Goal: Navigation & Orientation: Find specific page/section

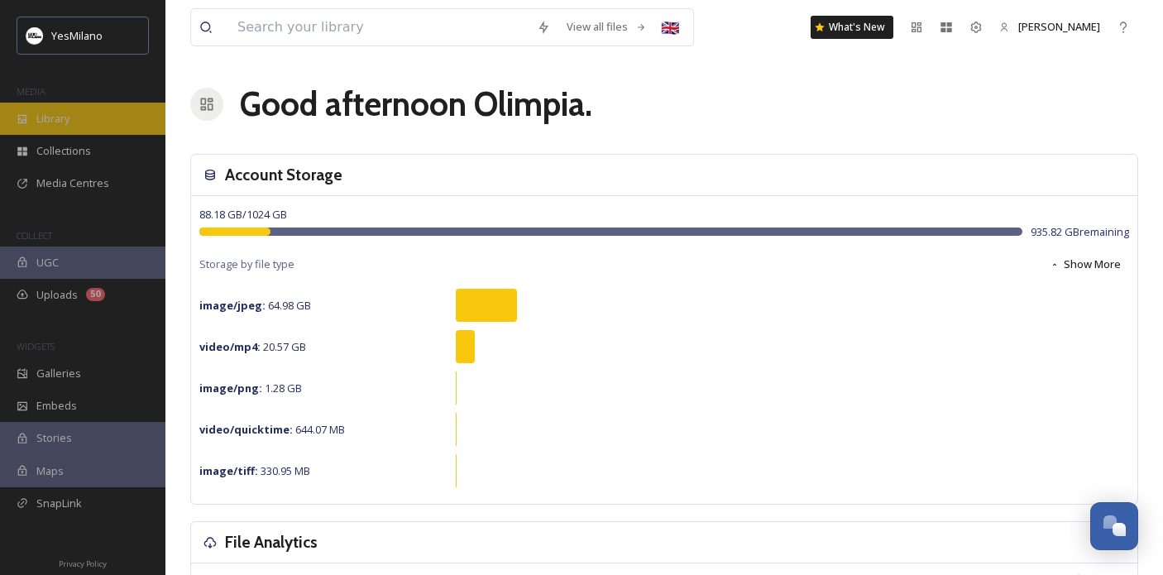
click at [41, 117] on span "Library" at bounding box center [52, 119] width 33 height 16
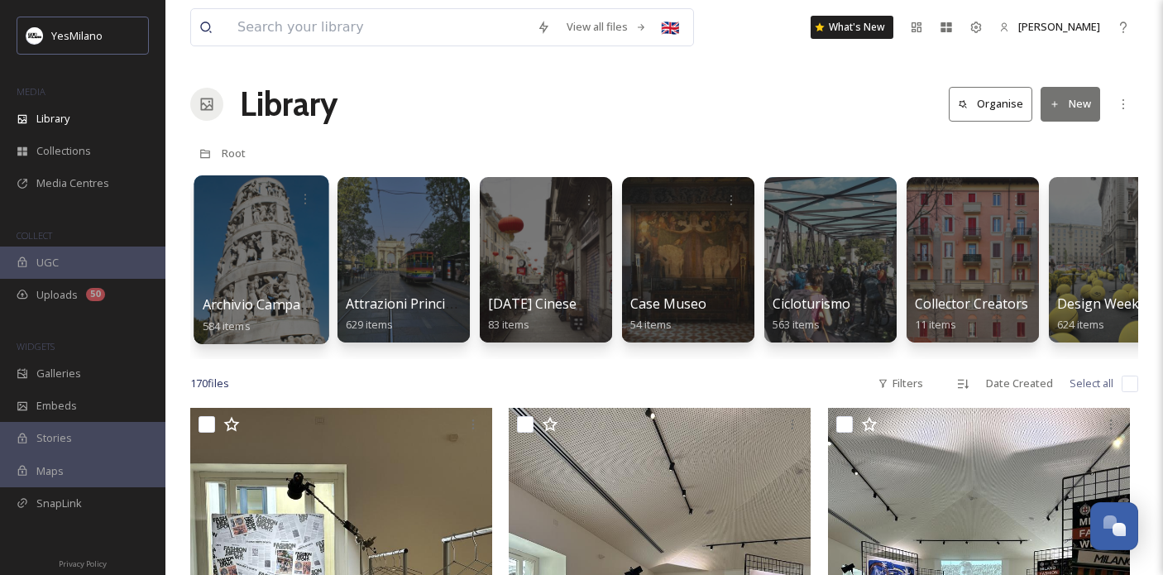
click at [219, 254] on div at bounding box center [261, 259] width 135 height 169
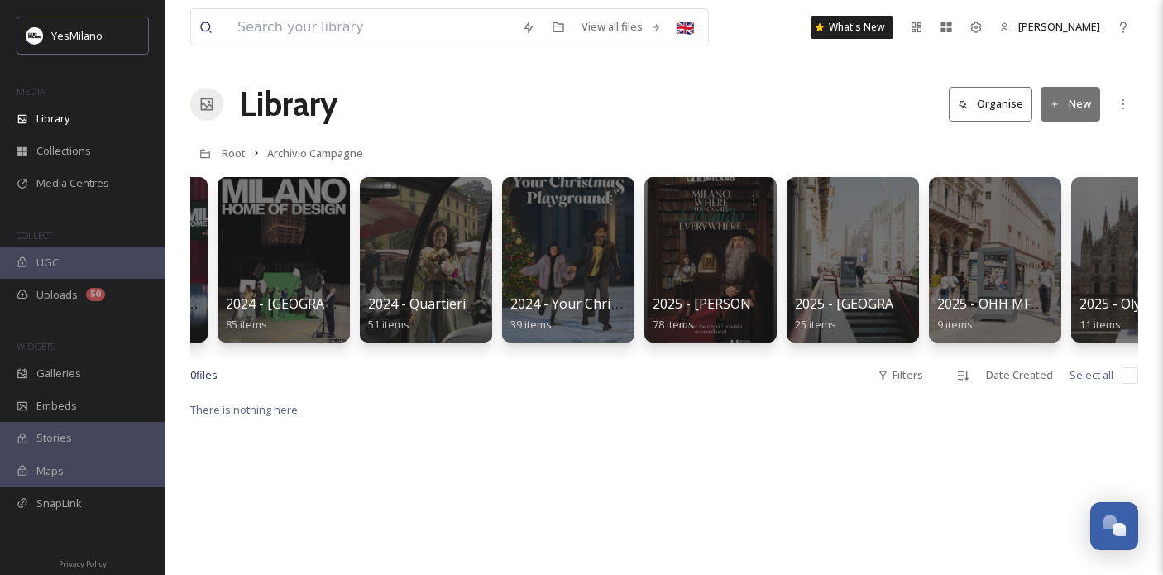
scroll to position [0, 2324]
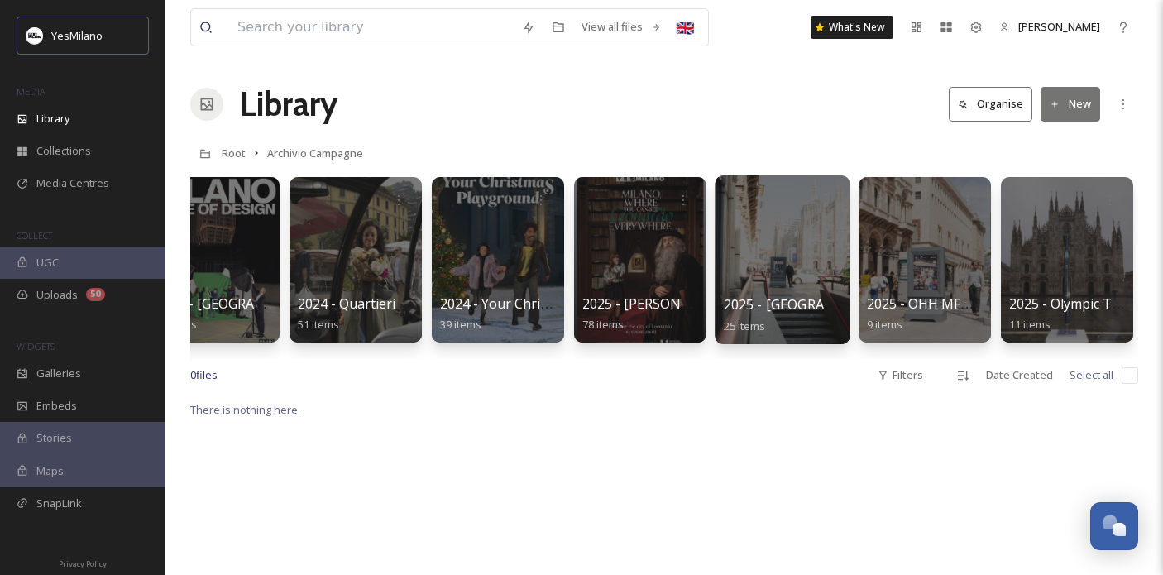
click at [813, 300] on span "2025 - [GEOGRAPHIC_DATA] Home of Design" at bounding box center [866, 304] width 285 height 18
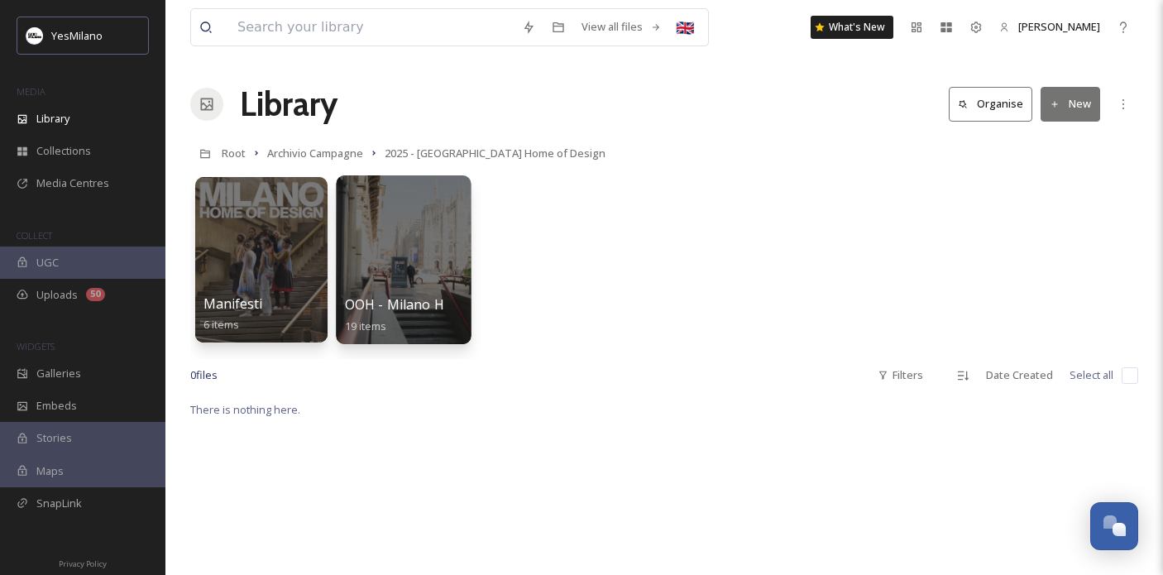
click at [440, 232] on div at bounding box center [403, 259] width 135 height 169
